Goal: Information Seeking & Learning: Compare options

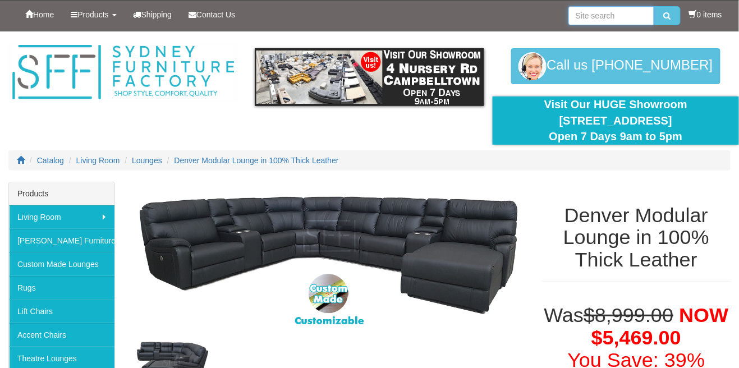
click at [615, 20] on input "search" at bounding box center [611, 15] width 86 height 19
type input "Denver"
click at [654, 6] on button "submit" at bounding box center [667, 15] width 26 height 19
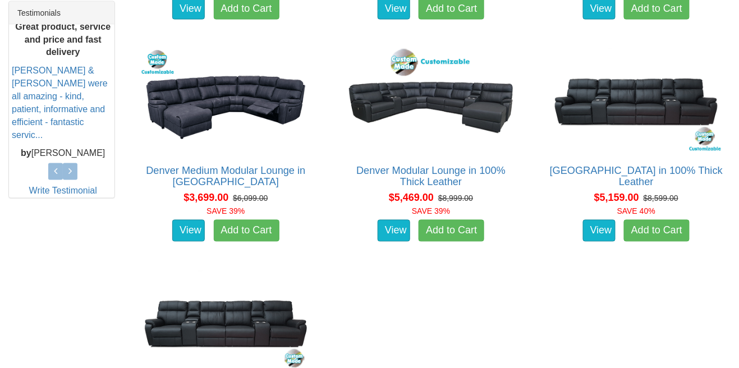
scroll to position [474, 0]
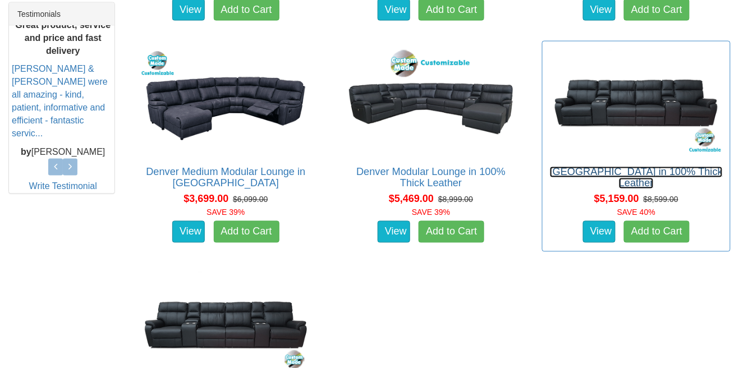
click at [677, 171] on link "Denver Theatre Lounge in 100% Thick Leather" at bounding box center [636, 178] width 173 height 22
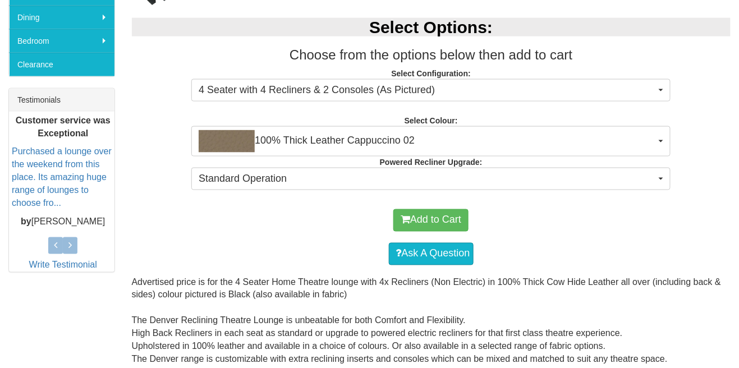
scroll to position [386, 0]
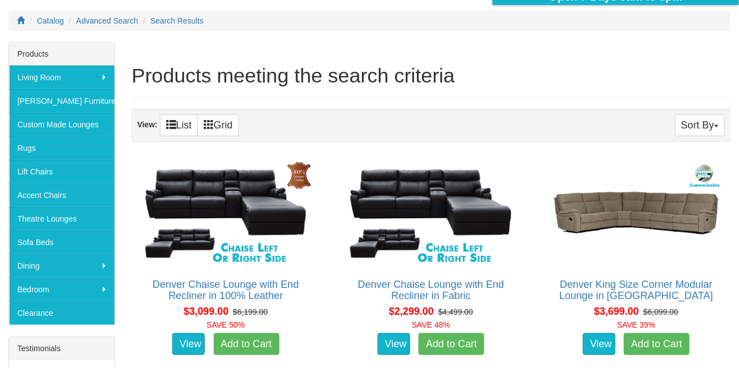
scroll to position [158, 0]
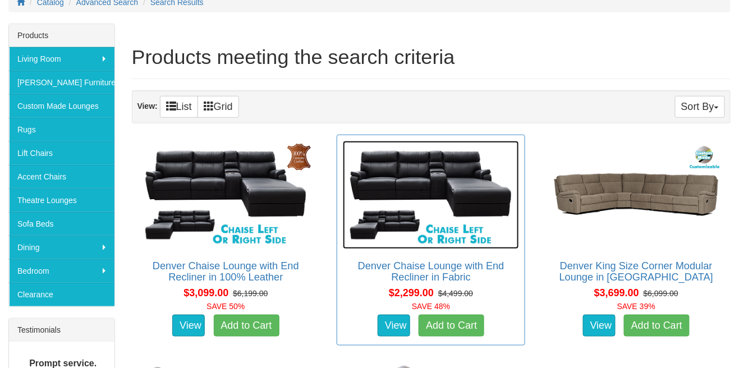
click at [463, 193] on img at bounding box center [431, 195] width 176 height 108
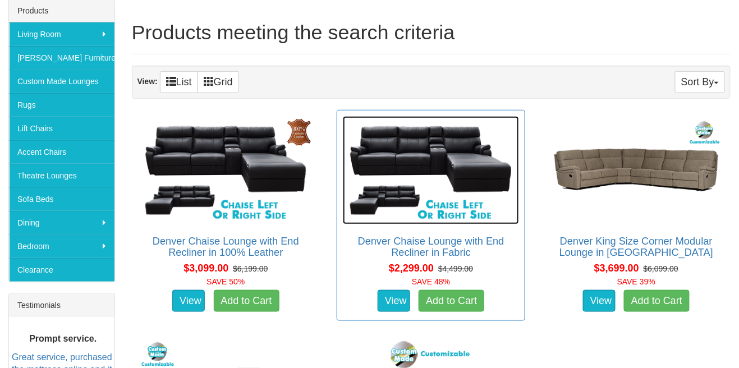
scroll to position [212, 0]
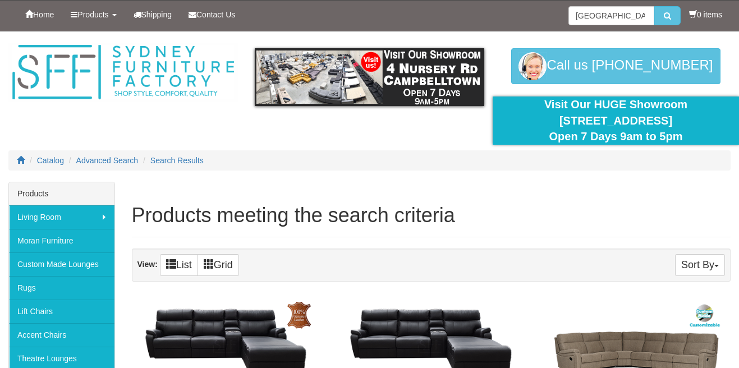
scroll to position [213, 0]
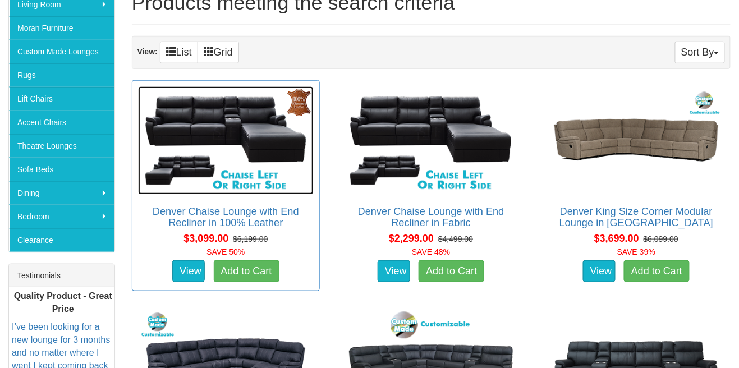
click at [268, 136] on img at bounding box center [226, 140] width 176 height 108
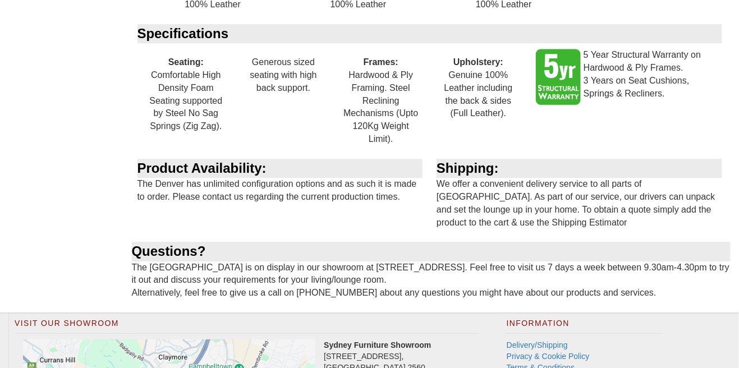
scroll to position [2010, 0]
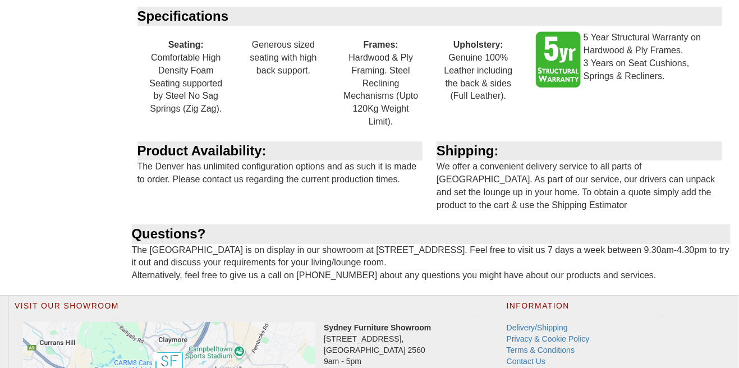
click at [708, 237] on div "Questions?" at bounding box center [431, 233] width 599 height 19
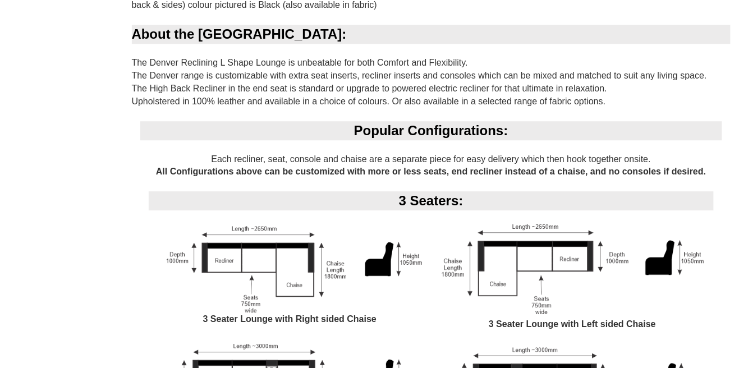
scroll to position [763, 0]
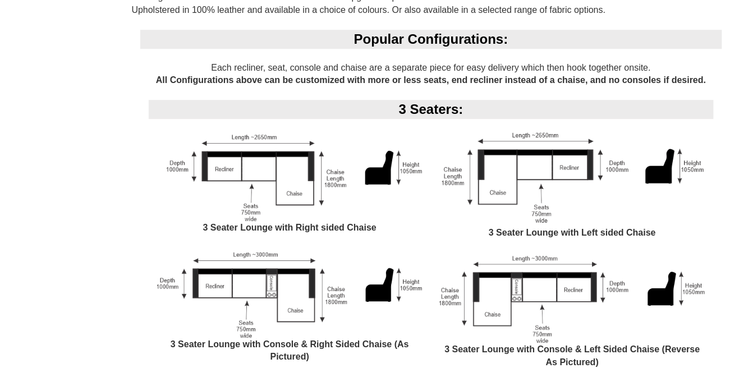
click at [696, 312] on img at bounding box center [572, 297] width 266 height 91
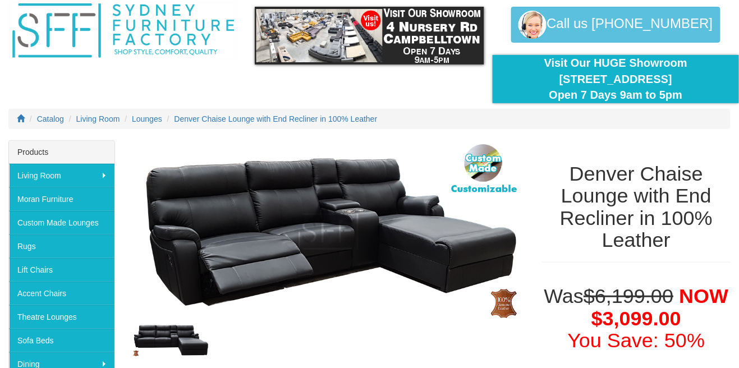
scroll to position [0, 0]
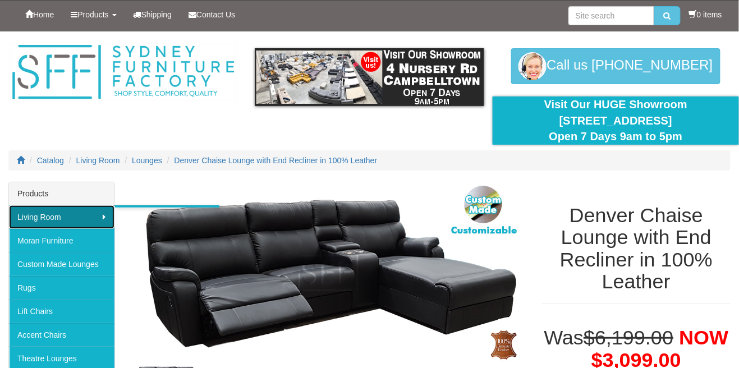
click at [36, 222] on link "Living Room" at bounding box center [61, 217] width 105 height 24
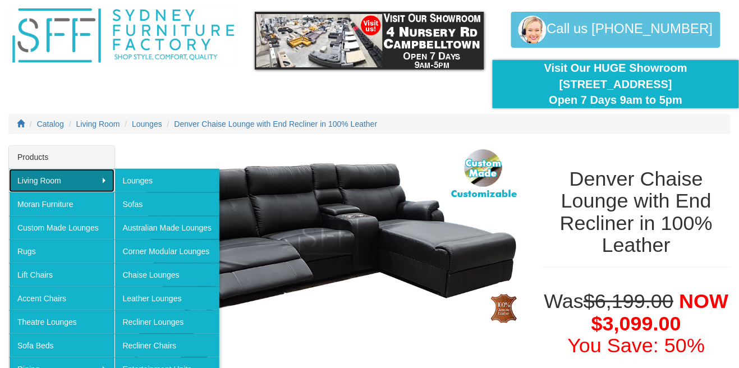
scroll to position [37, 0]
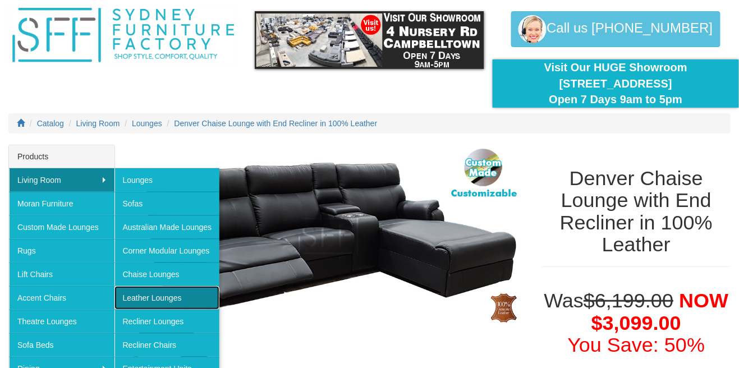
click at [147, 302] on link "Leather Lounges" at bounding box center [166, 298] width 105 height 24
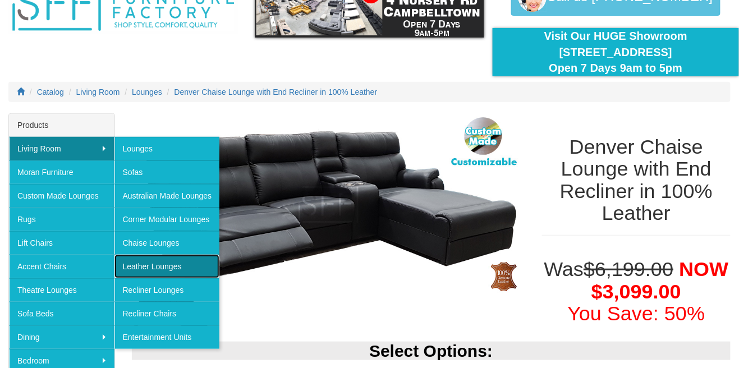
scroll to position [82, 0]
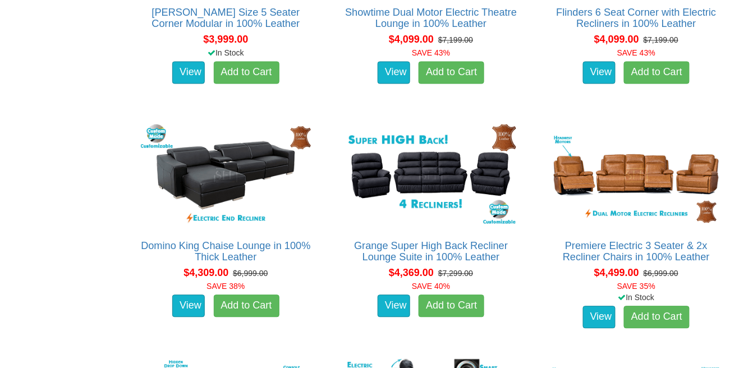
scroll to position [1734, 0]
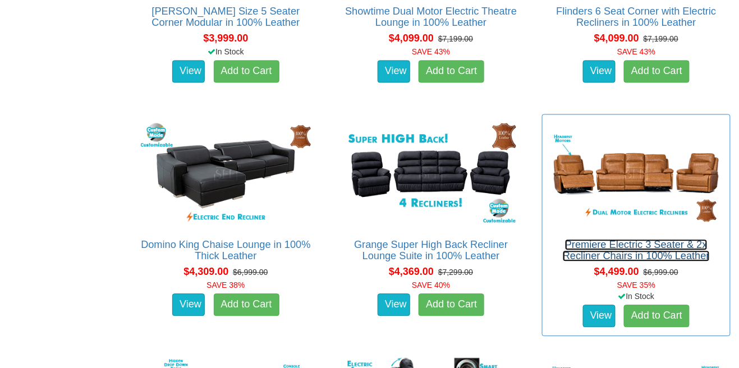
click at [691, 247] on link "Premiere Electric 3 Seater & 2x Recliner Chairs in 100% Leather" at bounding box center [636, 250] width 147 height 22
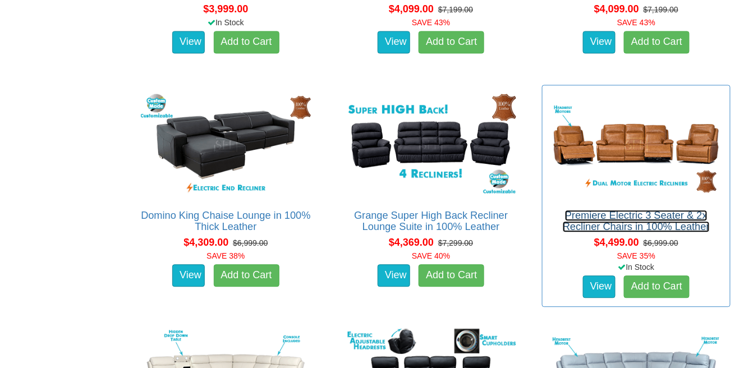
scroll to position [1788, 0]
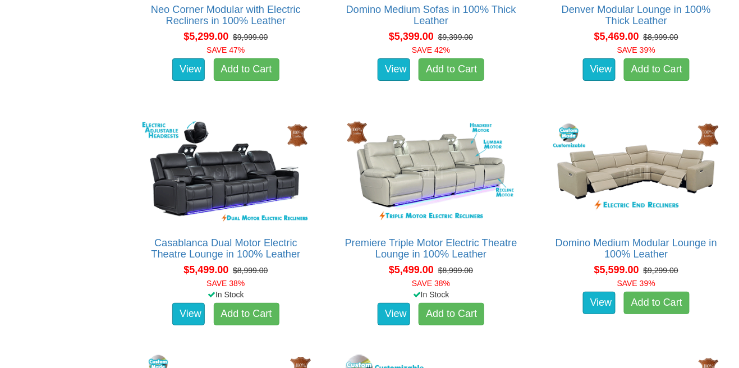
scroll to position [3364, 0]
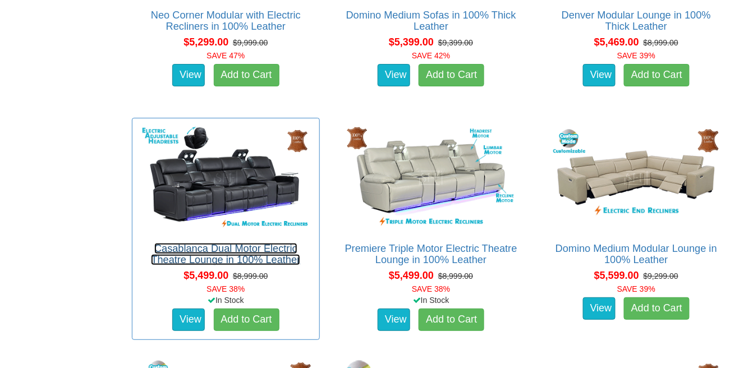
click at [192, 249] on link "Casablanca Dual Motor Electric Theatre Lounge in 100% Leather" at bounding box center [225, 254] width 149 height 22
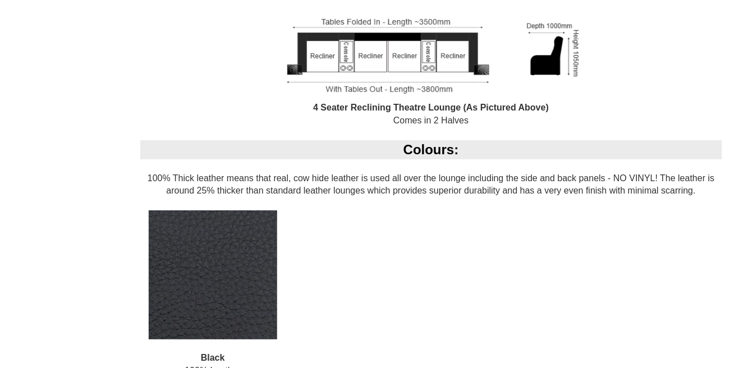
scroll to position [1059, 0]
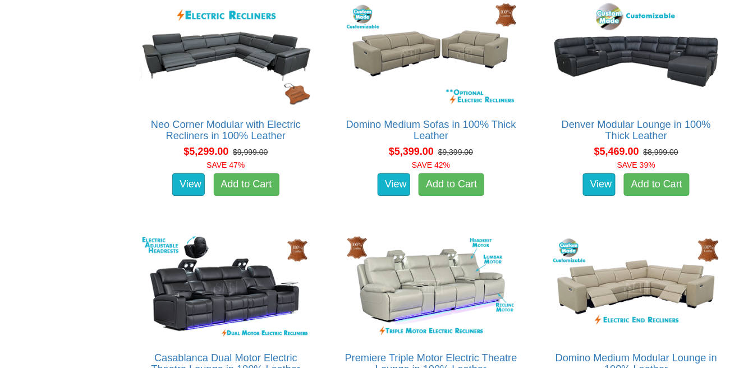
scroll to position [3241, 0]
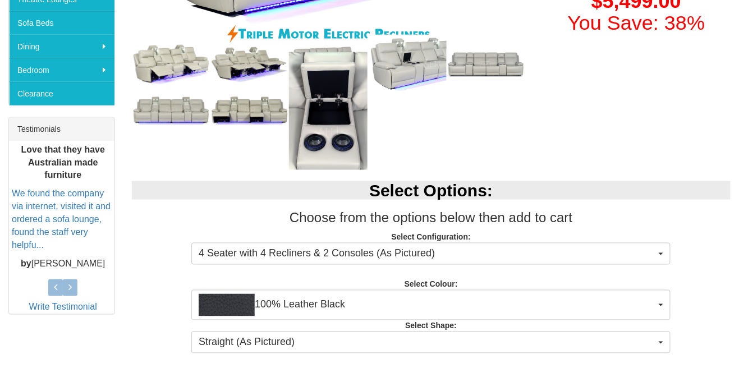
scroll to position [338, 0]
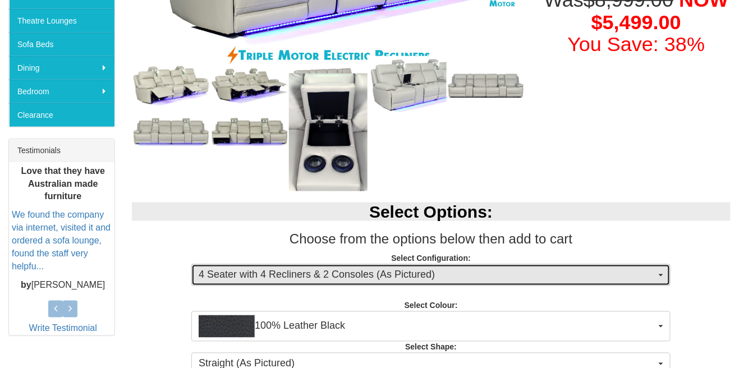
click at [661, 274] on span "button" at bounding box center [661, 275] width 4 height 2
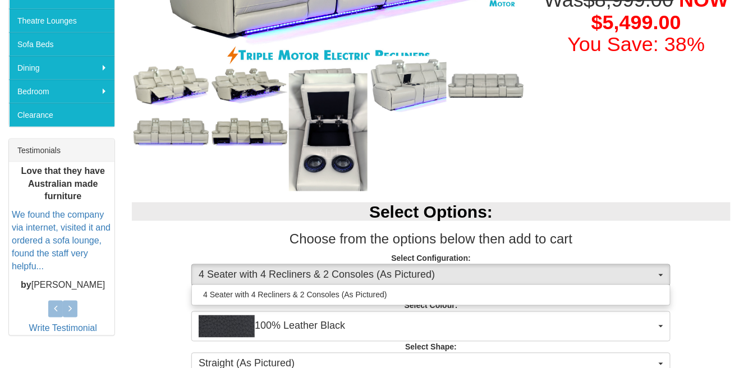
click at [697, 265] on div at bounding box center [369, 184] width 739 height 368
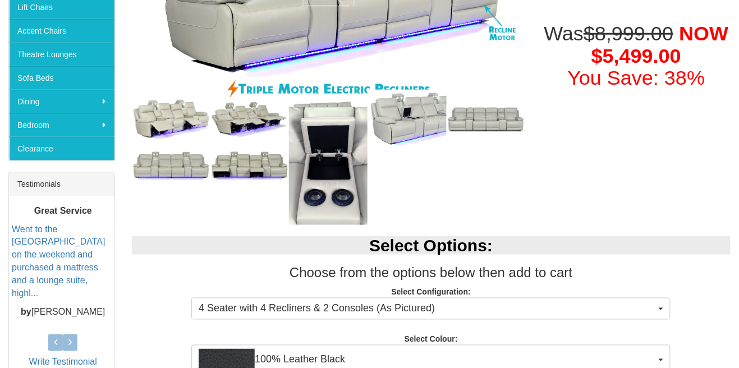
scroll to position [0, 0]
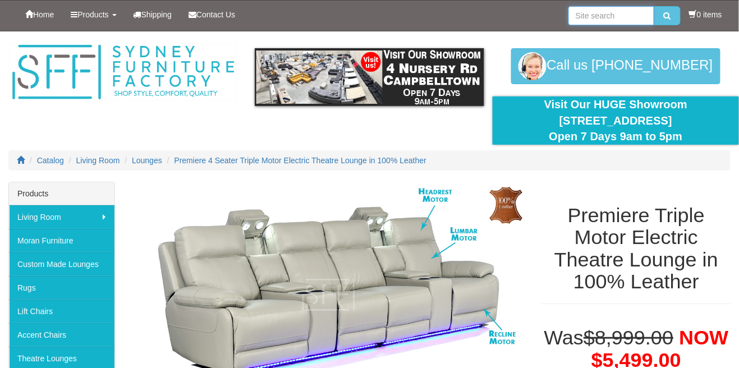
click at [628, 12] on input "search" at bounding box center [611, 15] width 86 height 19
type input "Premier"
click at [654, 6] on button "submit" at bounding box center [667, 15] width 26 height 19
